Goal: Use online tool/utility: Use online tool/utility

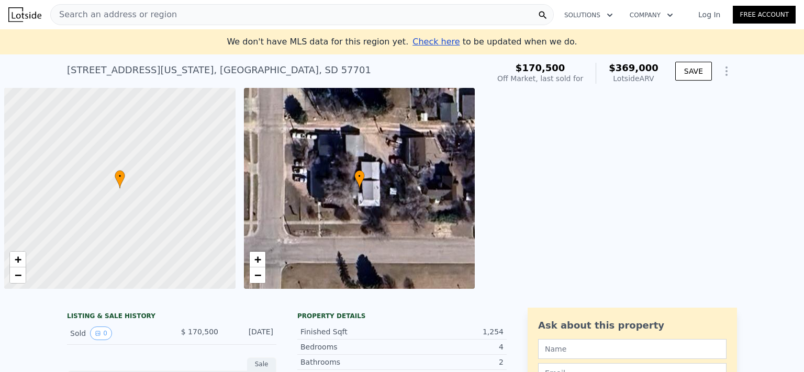
click at [210, 10] on div "Search an address or region" at bounding box center [302, 14] width 504 height 21
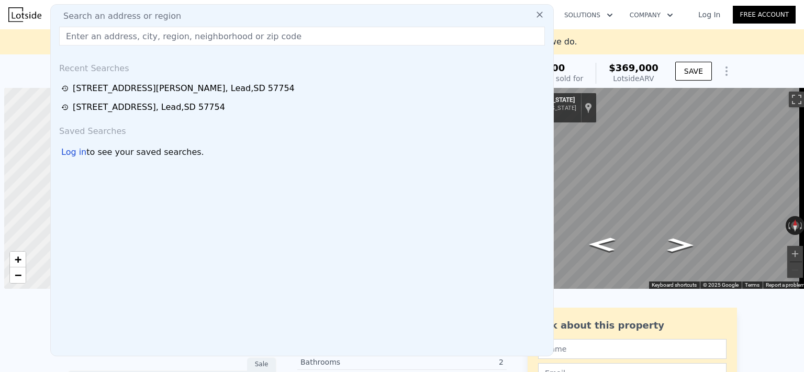
scroll to position [0, 4]
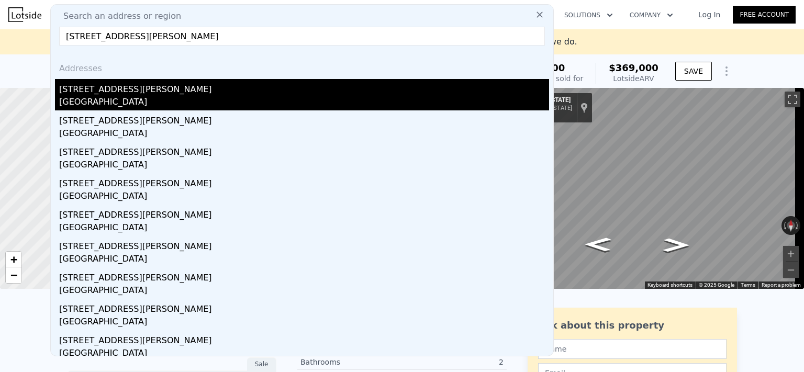
type input "[STREET_ADDRESS][PERSON_NAME]"
click at [168, 92] on div "[STREET_ADDRESS][PERSON_NAME]" at bounding box center [304, 87] width 490 height 17
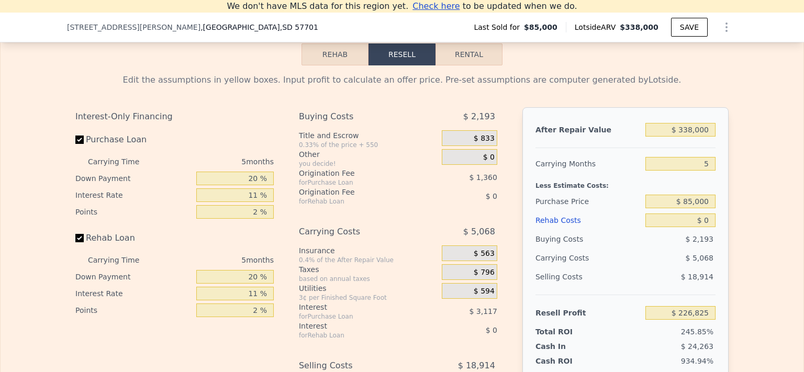
scroll to position [1495, 0]
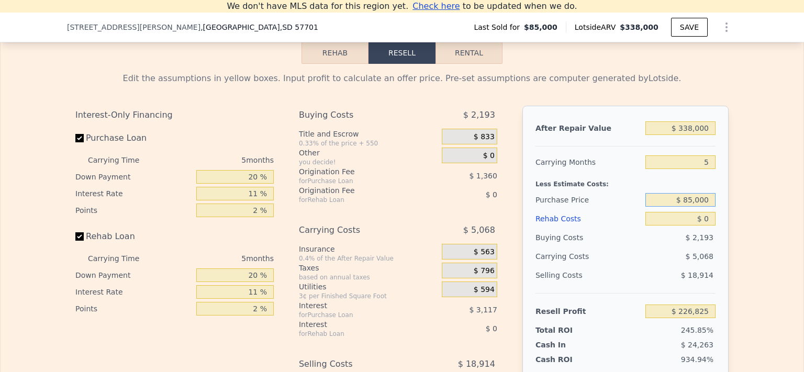
drag, startPoint x: 706, startPoint y: 217, endPoint x: 660, endPoint y: 215, distance: 45.6
click at [660, 207] on input "$ 85,000" at bounding box center [680, 200] width 70 height 14
type input "$ 220,000"
type input "$ 84,265"
drag, startPoint x: 708, startPoint y: 142, endPoint x: 665, endPoint y: 143, distance: 42.9
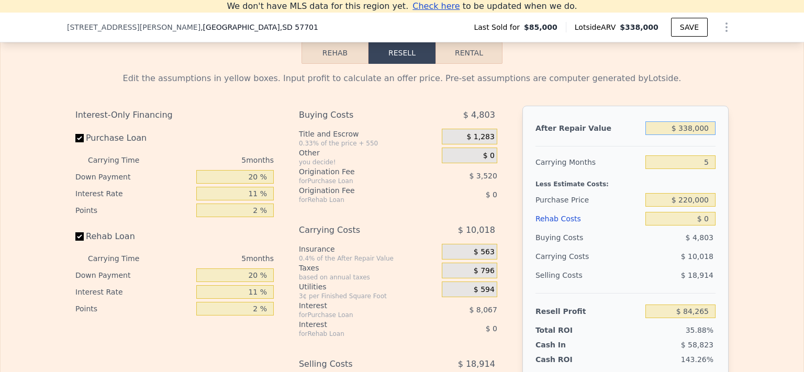
click at [665, 135] on input "$ 338,000" at bounding box center [680, 128] width 70 height 14
type input "$ 3"
type input "-$ 234,805"
type input "$ 31"
type input "-$ 234,779"
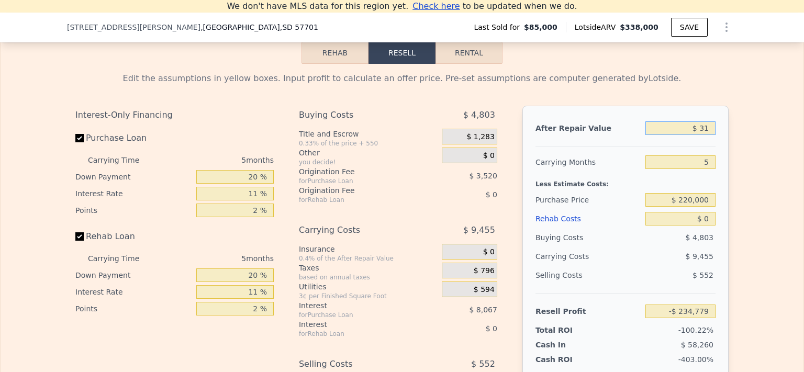
type input "$ 310"
type input "-$ 234,516"
type input "$ 3,100"
type input "-$ 231,882"
type input "$ 31,000"
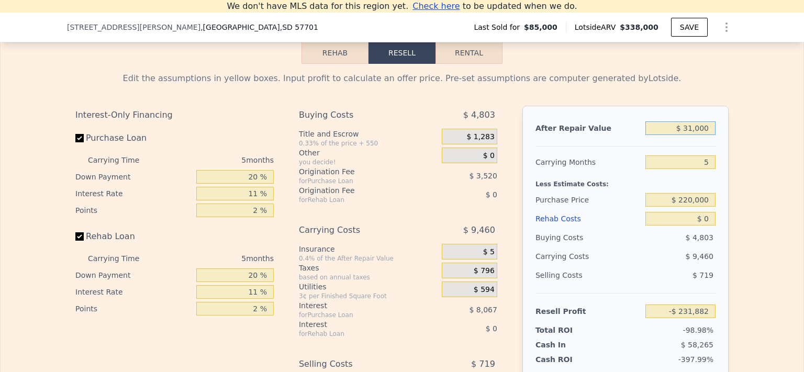
type input "-$ 205,544"
type input "$ 310,000"
type input "$ 57,833"
type input "$ 310,000"
